Goal: Communication & Community: Ask a question

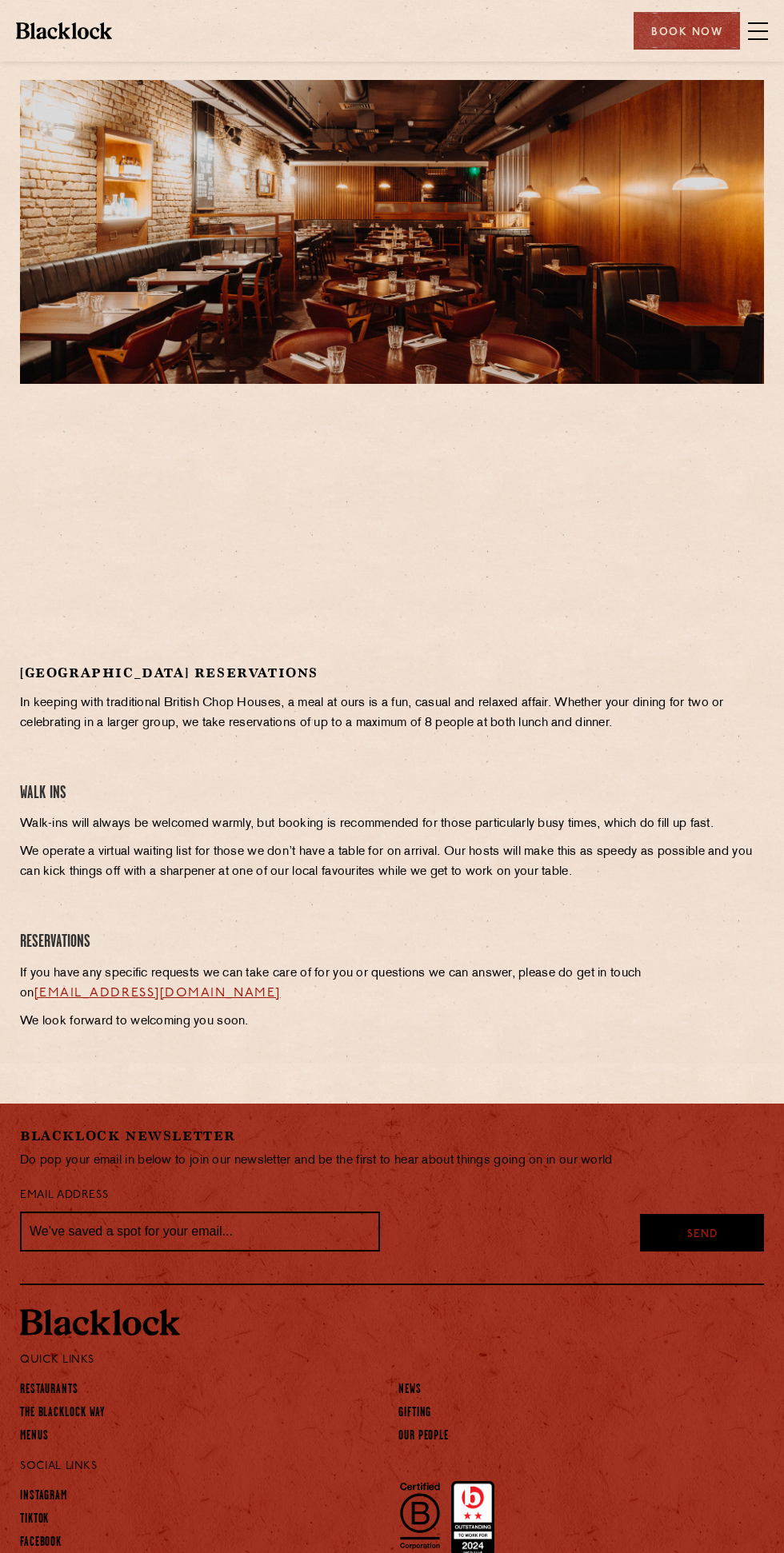
click at [759, 35] on span at bounding box center [757, 31] width 20 height 24
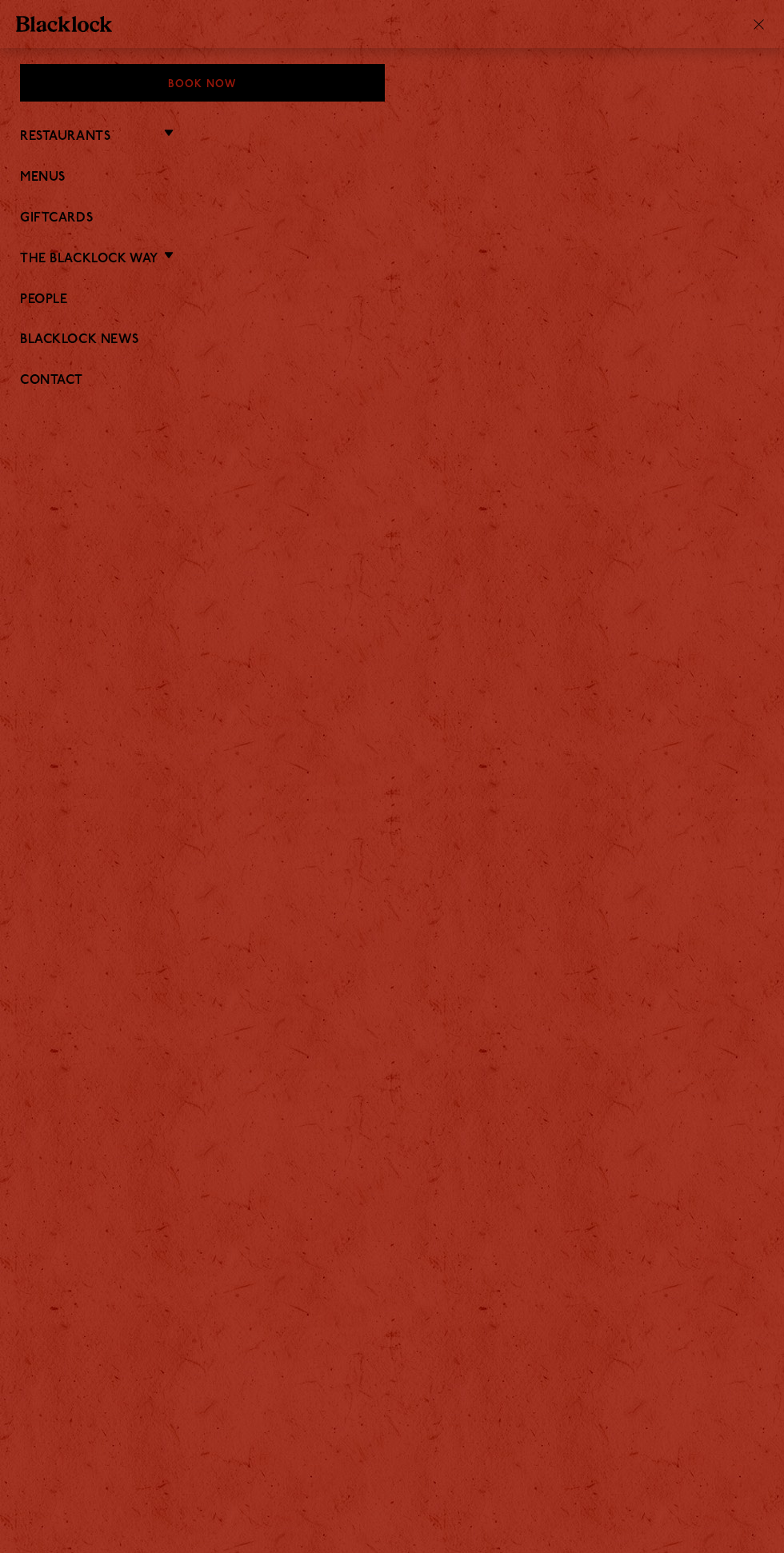
click at [161, 145] on li "Restaurants Soho City Covent Garden Shoreditch Canary Wharf Manchester Birmingh…" at bounding box center [392, 136] width 744 height 21
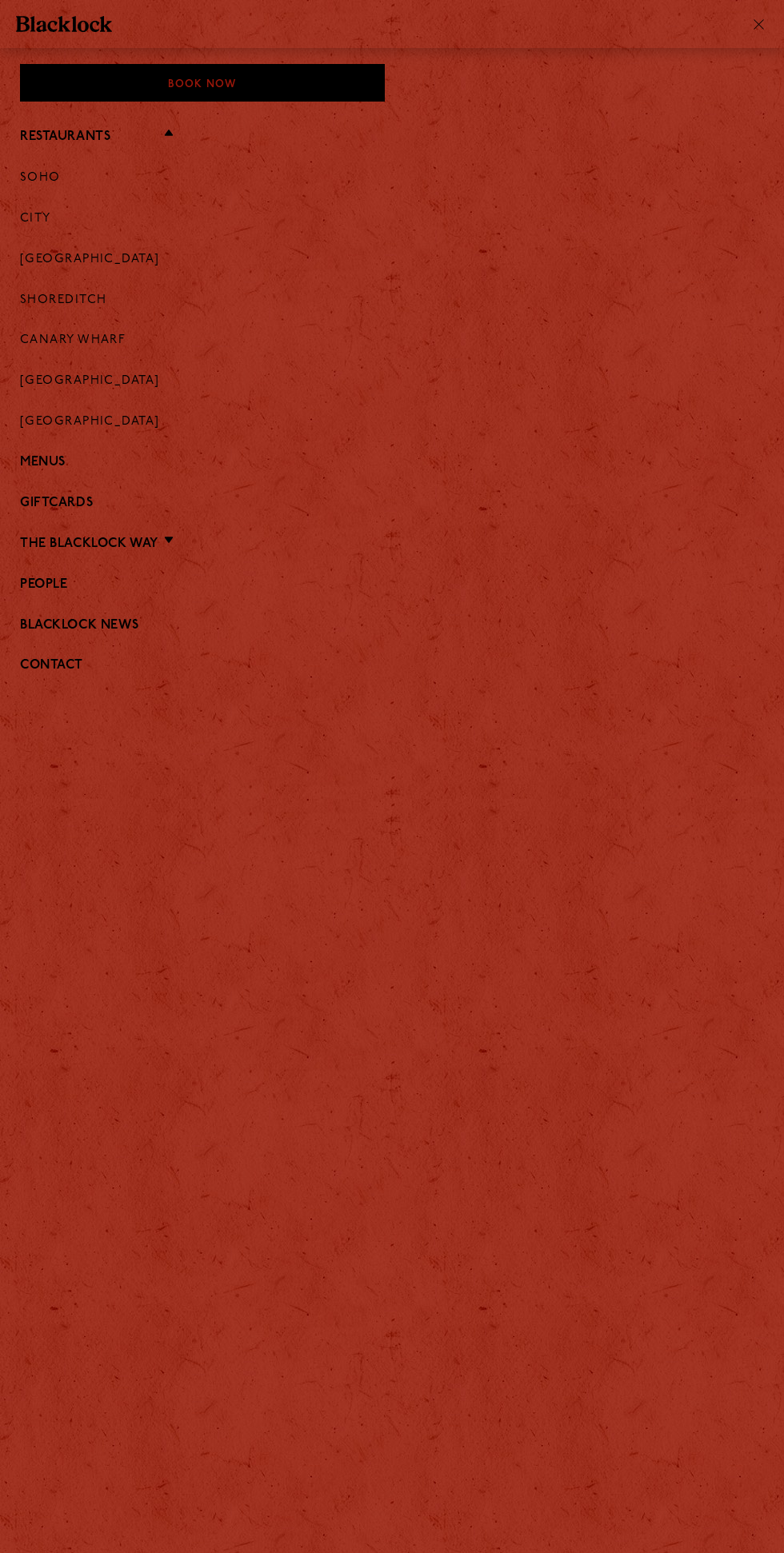
click at [755, 24] on div at bounding box center [755, 23] width 24 height 12
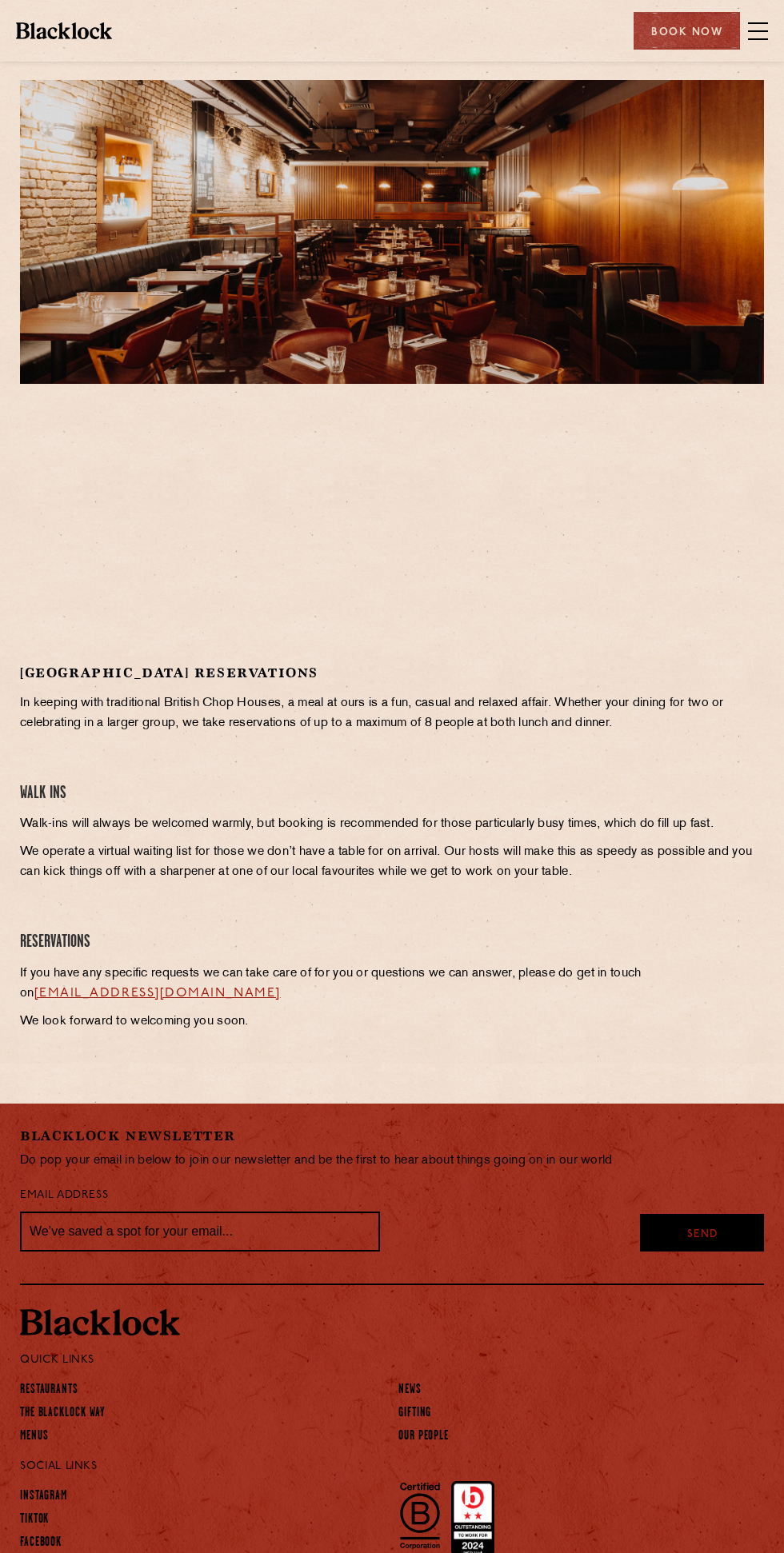
click at [760, 37] on span at bounding box center [757, 31] width 20 height 24
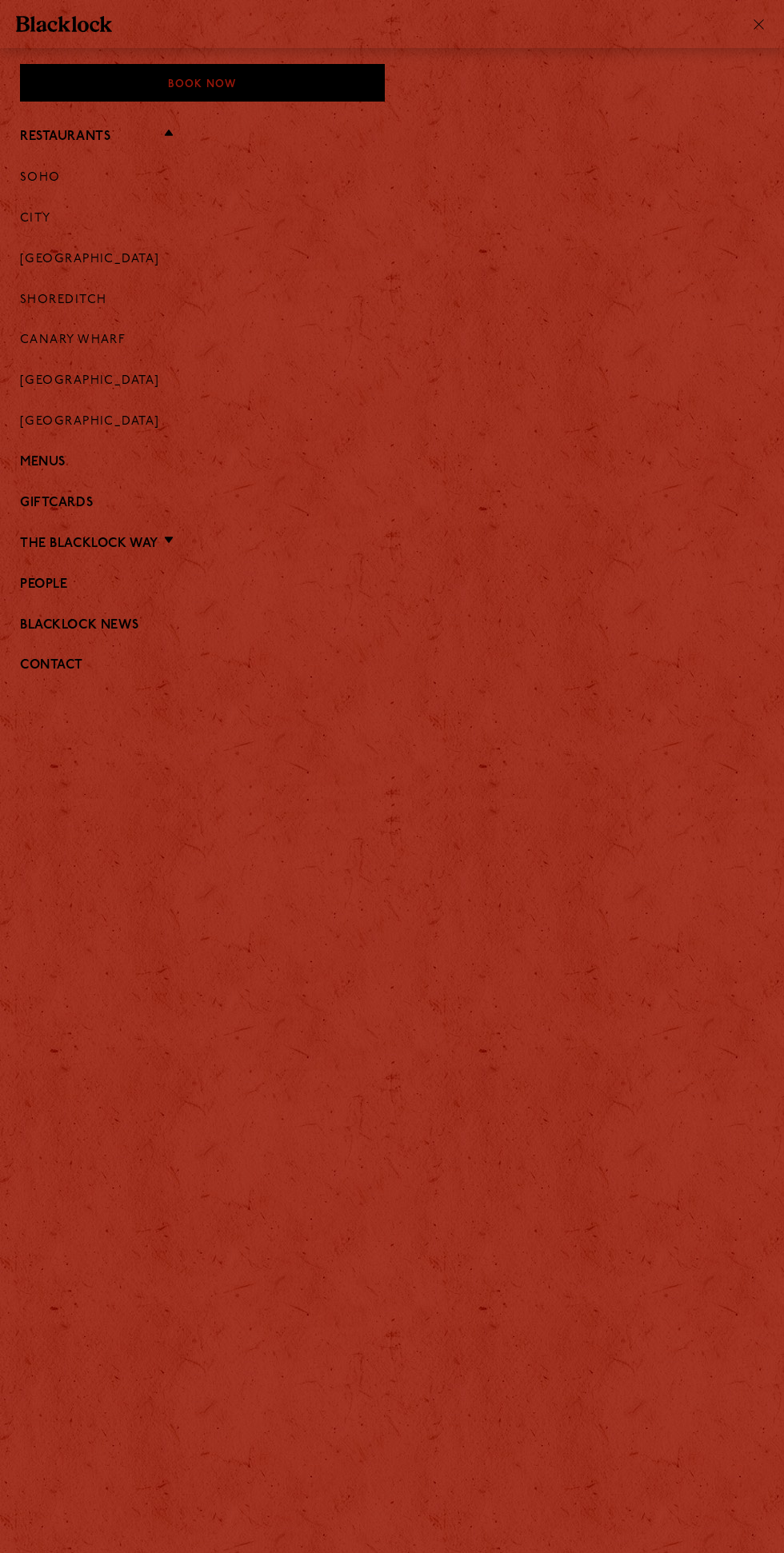
click at [67, 671] on link "Contact" at bounding box center [392, 666] width 744 height 15
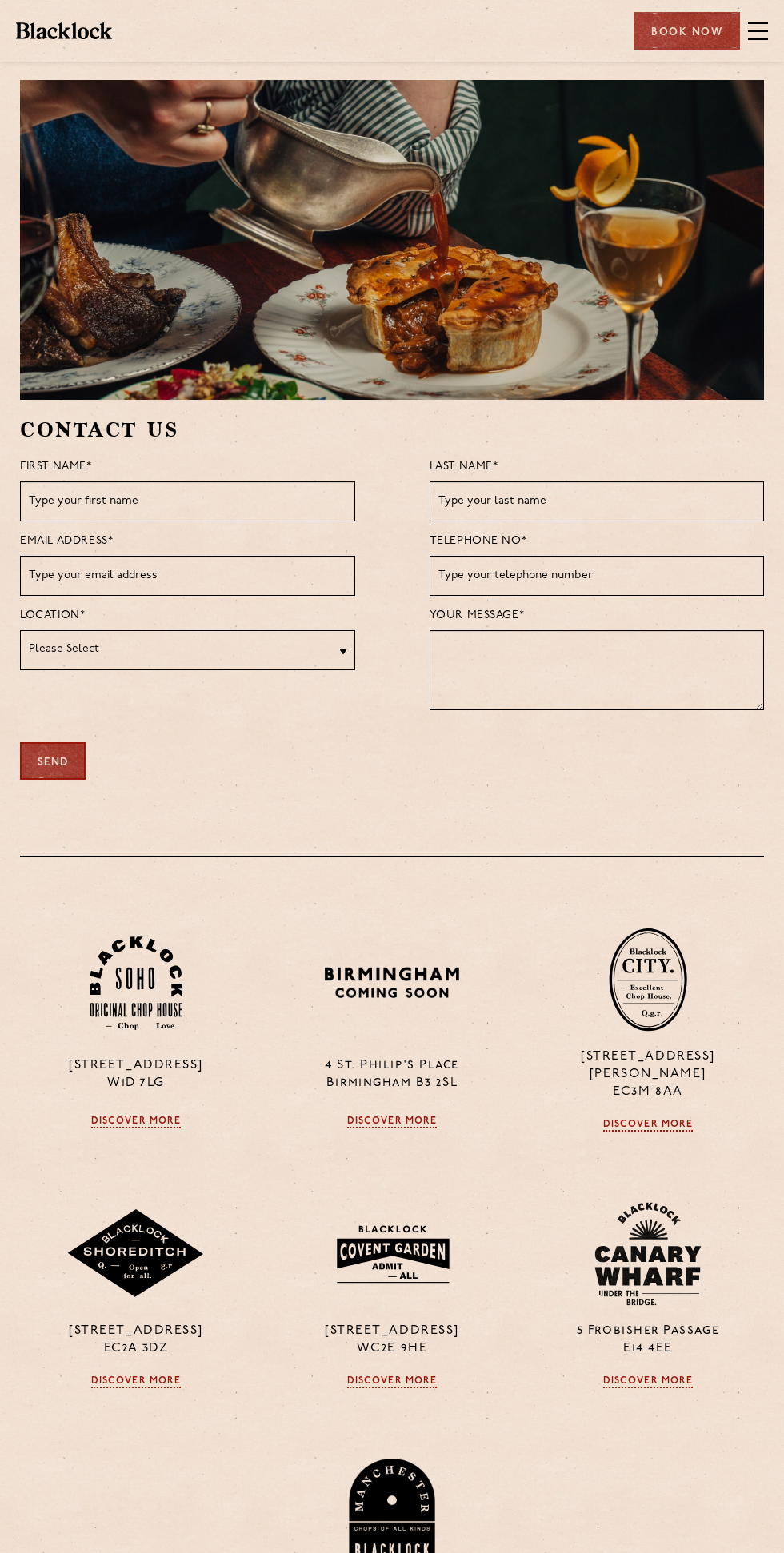
click at [251, 649] on select "Please Select [GEOGRAPHIC_DATA] [GEOGRAPHIC_DATA] [GEOGRAPHIC_DATA] [GEOGRAPHIC…" at bounding box center [187, 651] width 335 height 40
select select "[GEOGRAPHIC_DATA]"
click at [20, 631] on select "Please Select [GEOGRAPHIC_DATA] [GEOGRAPHIC_DATA] [GEOGRAPHIC_DATA] [GEOGRAPHIC…" at bounding box center [187, 651] width 335 height 40
click at [252, 495] on input "text" at bounding box center [187, 502] width 335 height 40
type input "M"
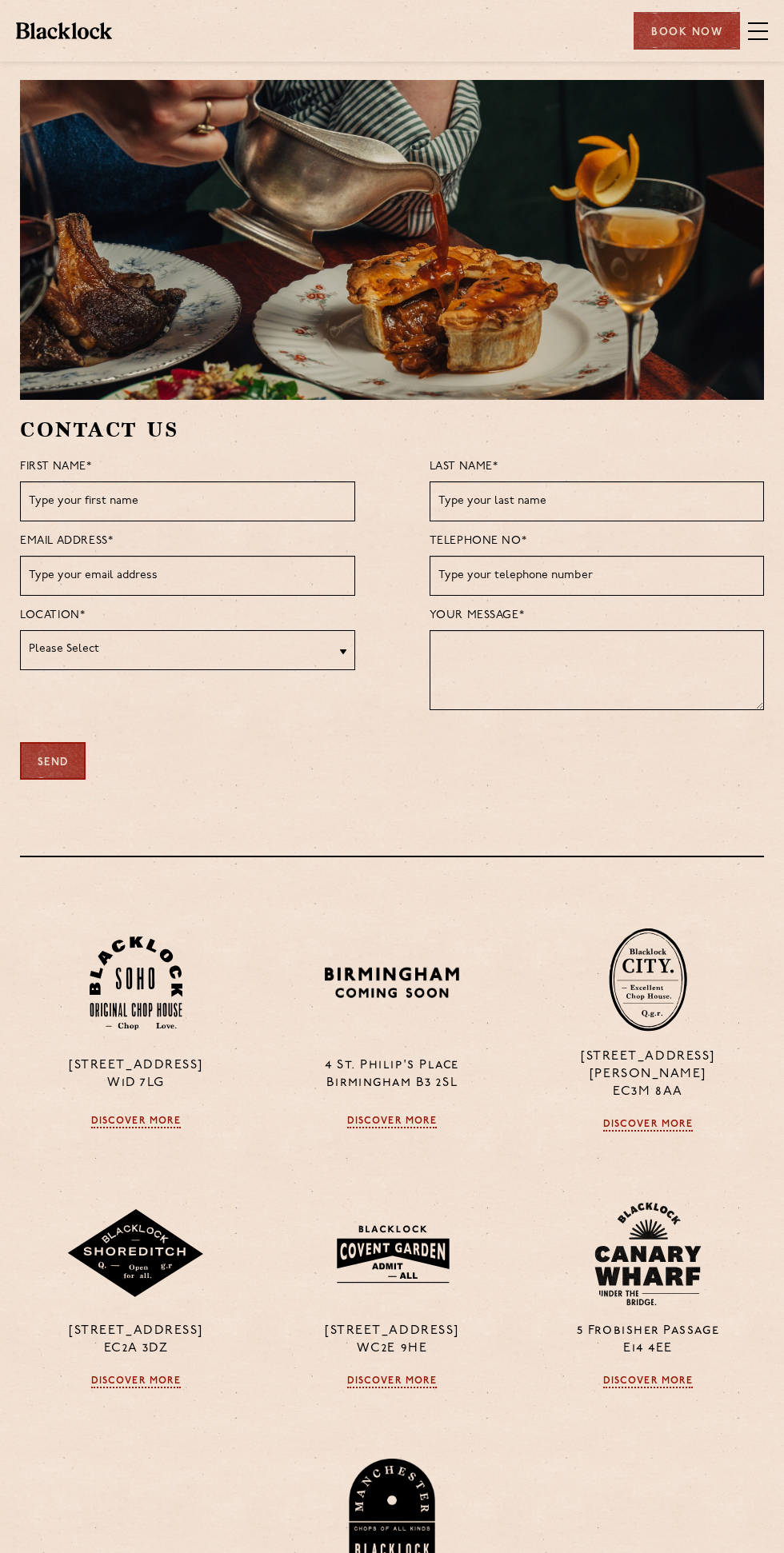
click at [245, 656] on select "Please Select [GEOGRAPHIC_DATA] [GEOGRAPHIC_DATA] [GEOGRAPHIC_DATA] [GEOGRAPHIC…" at bounding box center [187, 651] width 335 height 40
select select "[GEOGRAPHIC_DATA]"
click at [20, 631] on select "Please Select [GEOGRAPHIC_DATA] [GEOGRAPHIC_DATA] [GEOGRAPHIC_DATA] [GEOGRAPHIC…" at bounding box center [187, 651] width 335 height 40
click at [240, 500] on input "text" at bounding box center [187, 502] width 335 height 40
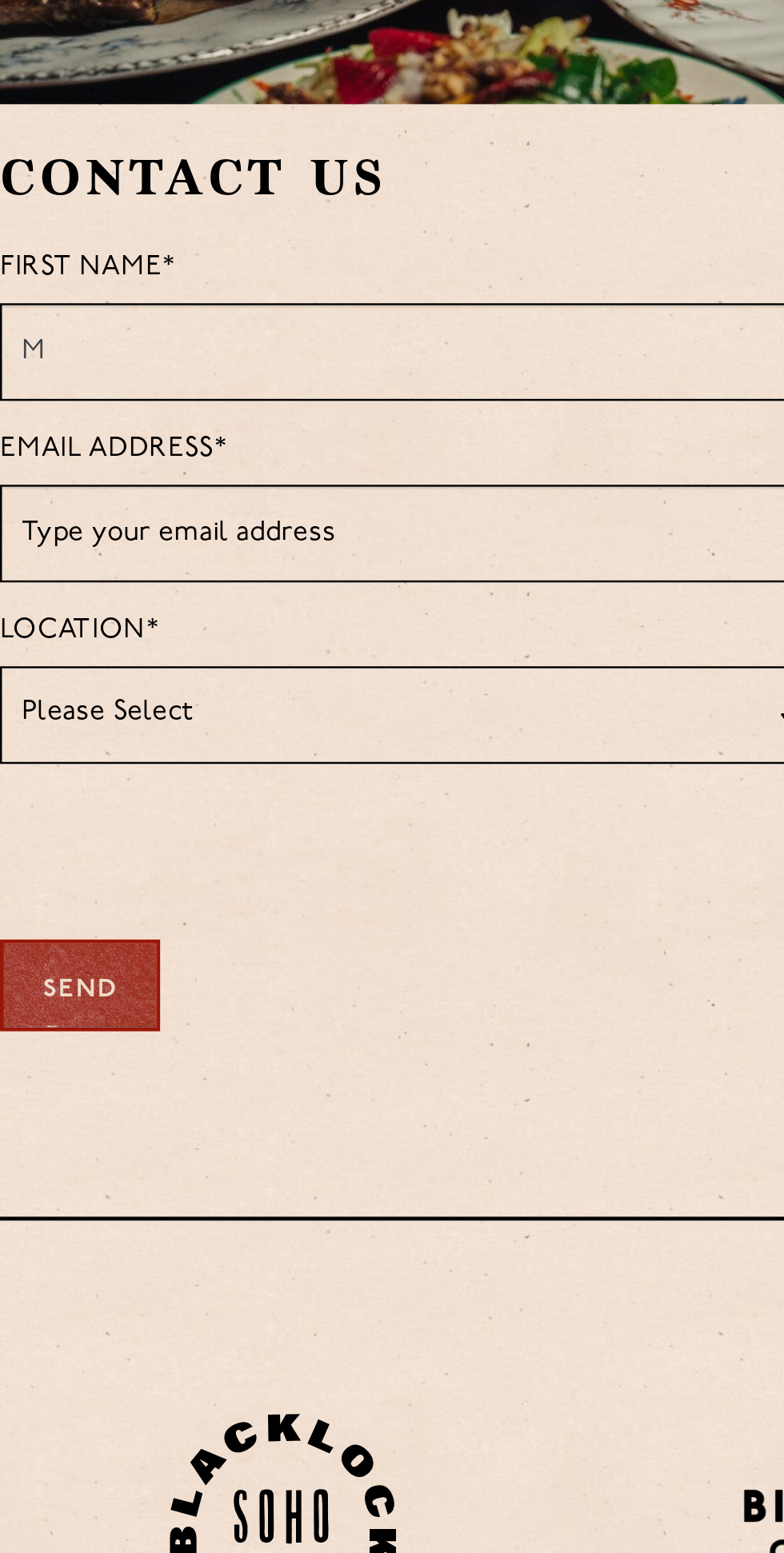
type input "MAMATHA"
type input "BONIGALA"
type input "swarna.anushk@gmail.com"
type input "07901562864"
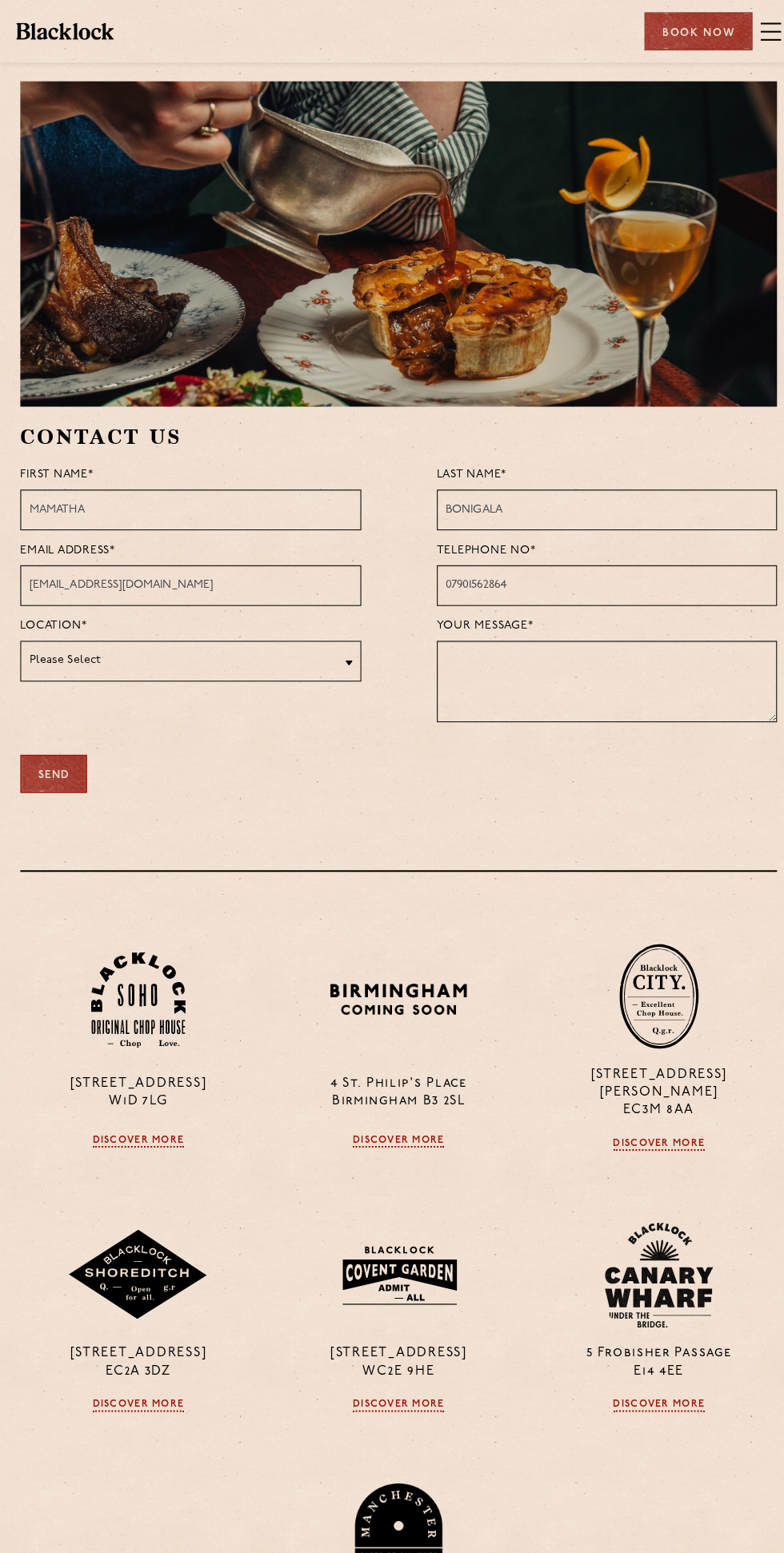
click at [279, 580] on input "swarna.anushk@gmail.com" at bounding box center [187, 576] width 335 height 40
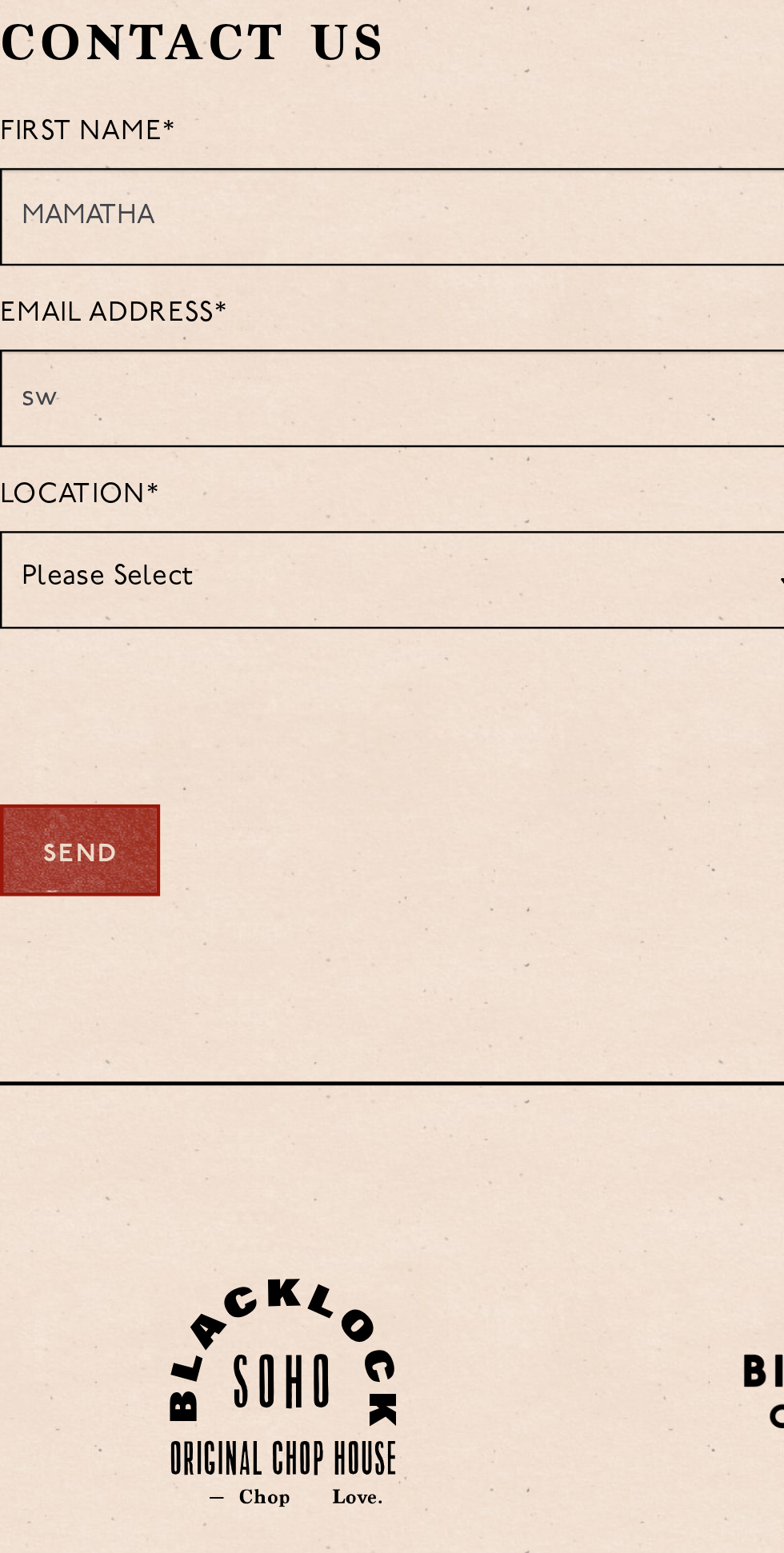
type input "s"
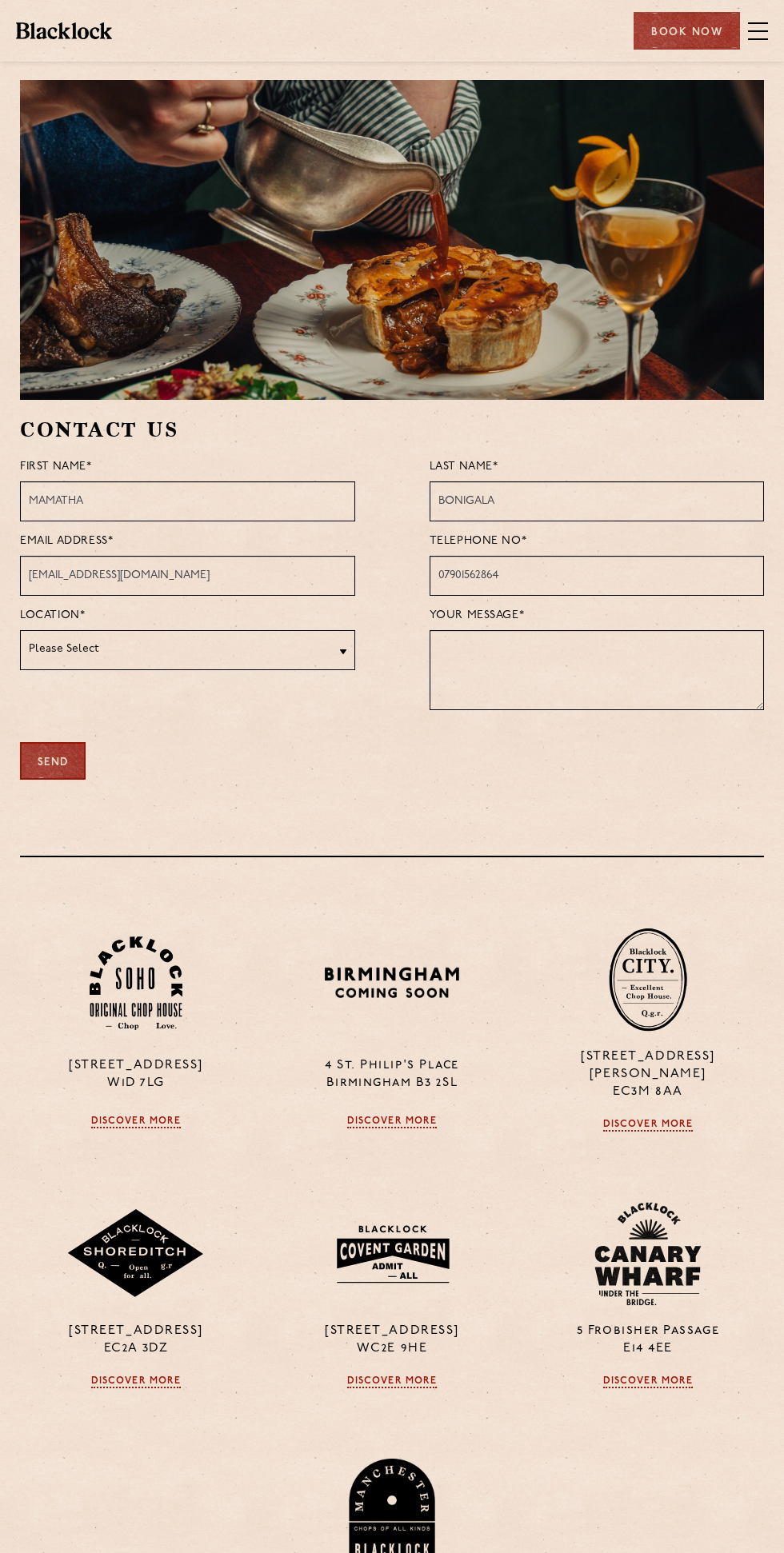
scroll to position [61, 0]
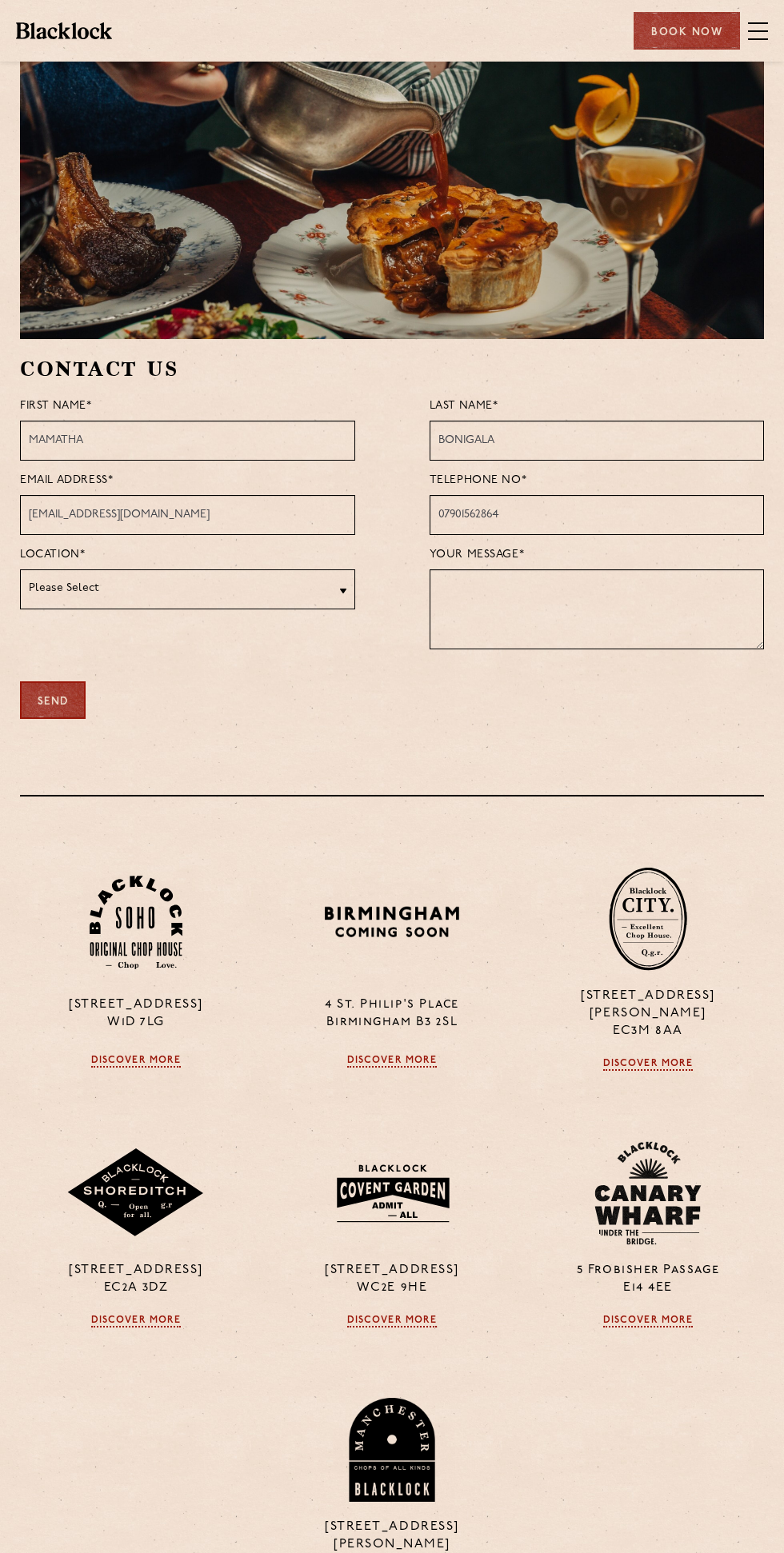
type input "y0651839@gmail.com"
click at [618, 591] on textarea at bounding box center [596, 610] width 335 height 80
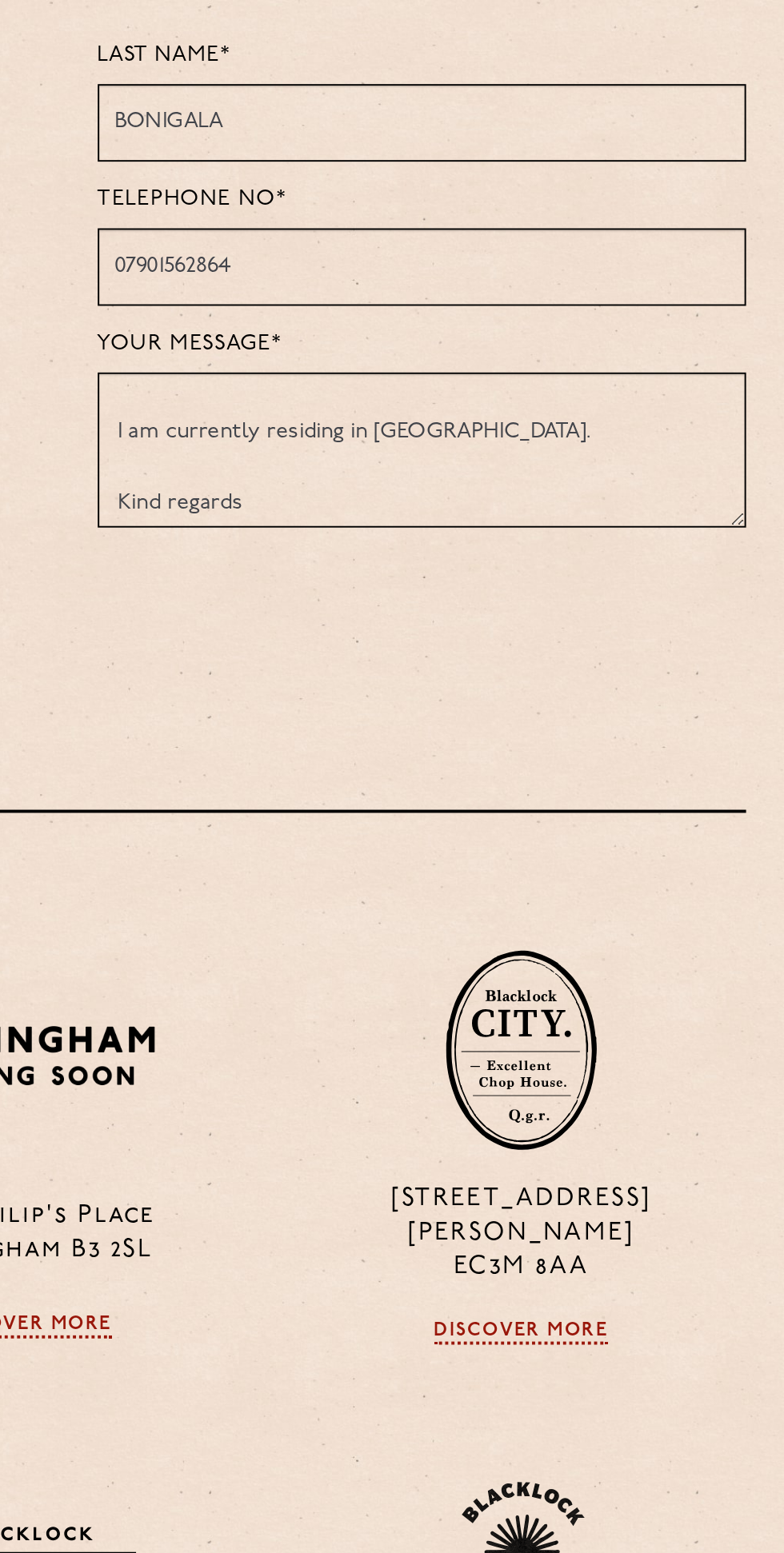
scroll to position [58, 0]
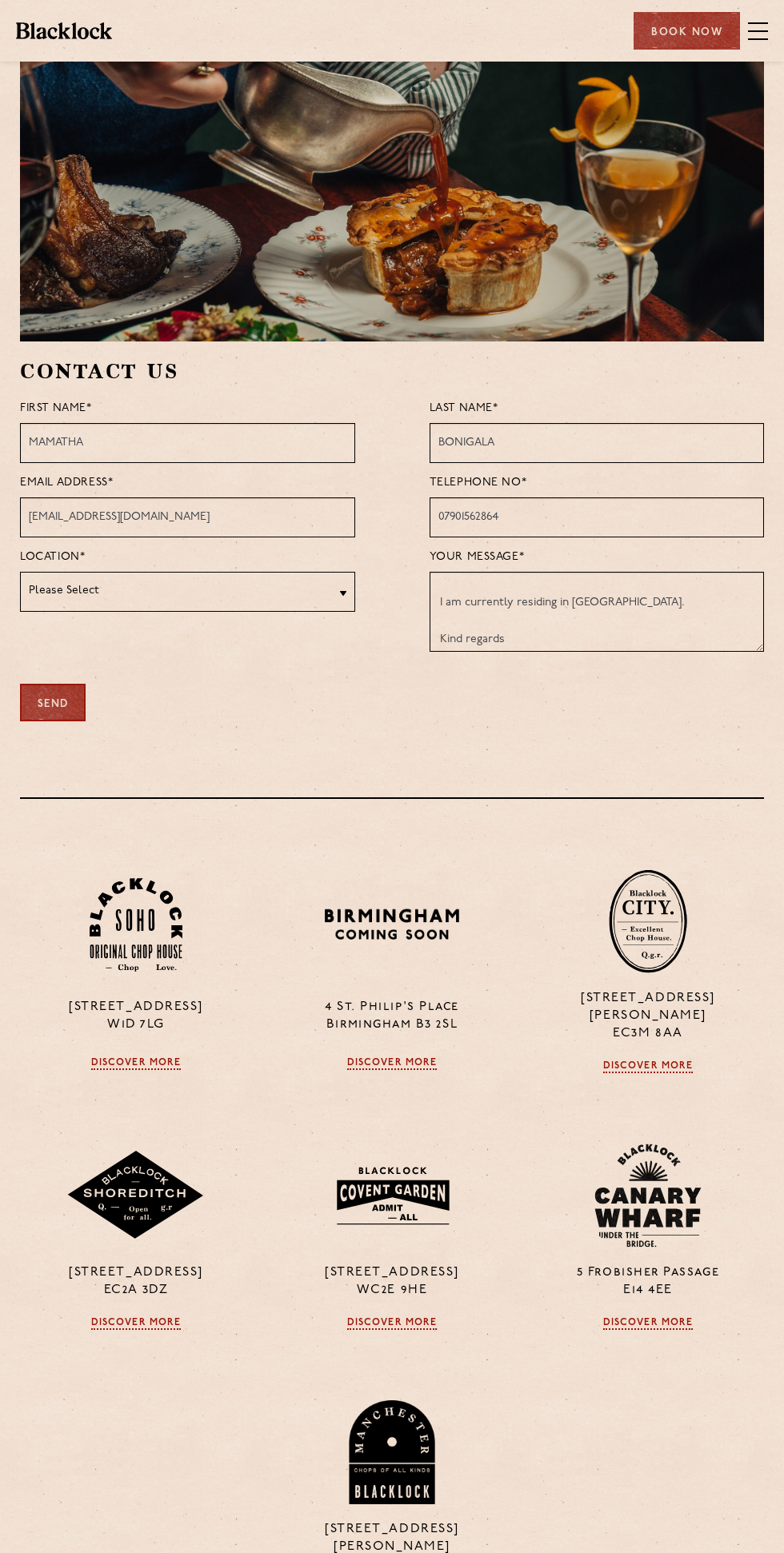
type textarea "Dear Team, I hope this message finds you well. I am writing to ask if you curre…"
click at [83, 697] on div "Send" at bounding box center [52, 702] width 66 height 37
